Goal: Information Seeking & Learning: Learn about a topic

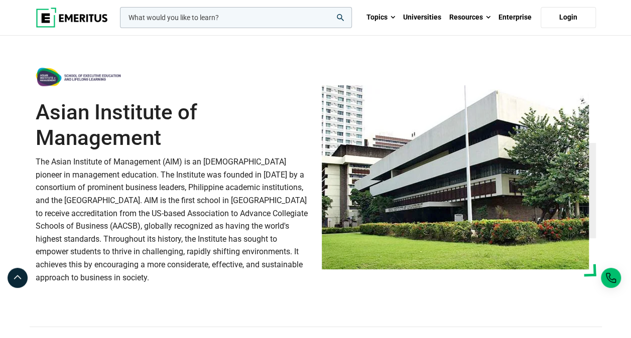
click at [269, 139] on h1 "Asian Institute of Management" at bounding box center [173, 125] width 274 height 51
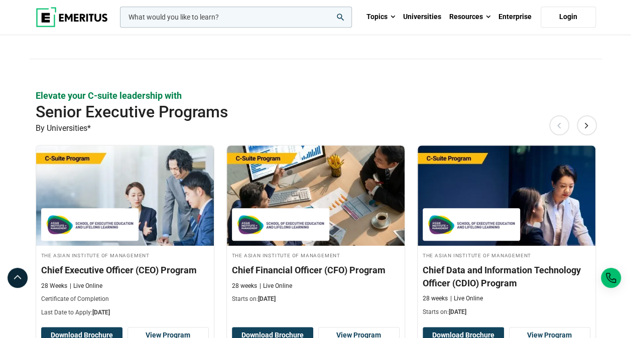
scroll to position [268, 0]
click at [297, 112] on h2 "Senior Executive Programs" at bounding box center [288, 112] width 504 height 20
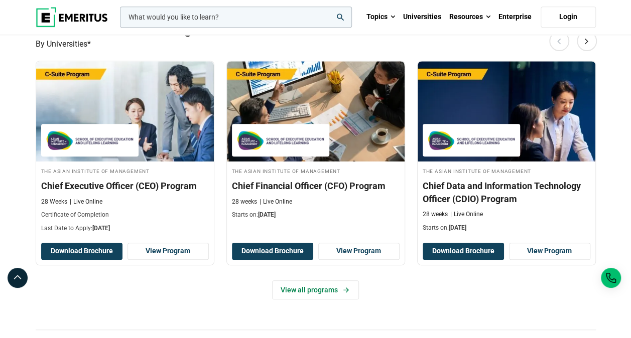
scroll to position [353, 0]
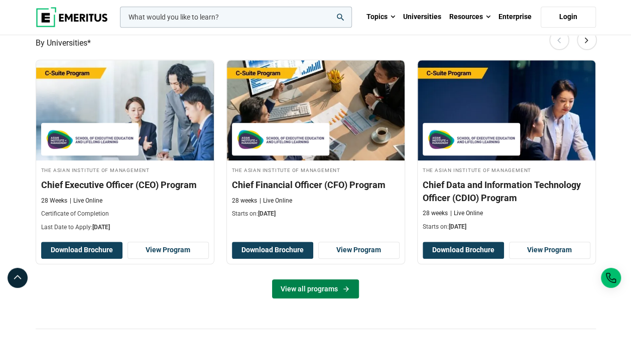
click at [321, 281] on link "View all programs" at bounding box center [315, 289] width 87 height 19
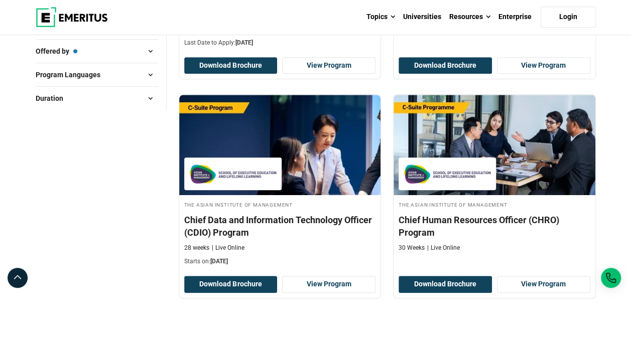
scroll to position [315, 0]
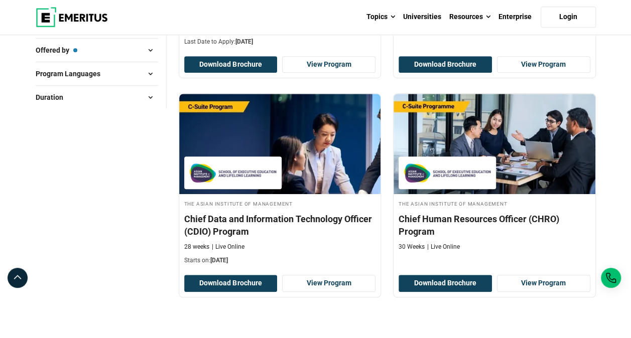
click at [91, 272] on div "Filter 3 Reset all × Asian Institute of Management × Senior Executive Programs …" at bounding box center [101, 98] width 143 height 519
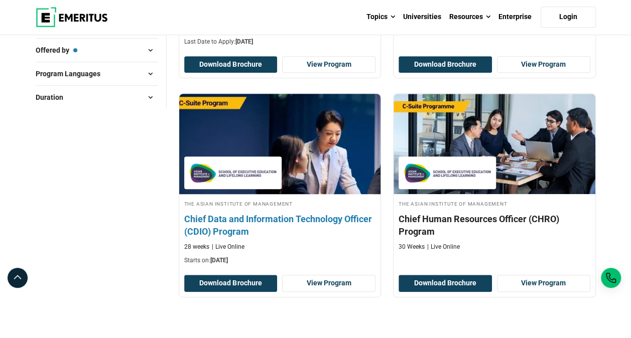
click at [273, 165] on img at bounding box center [232, 173] width 87 height 23
